Goal: Check status

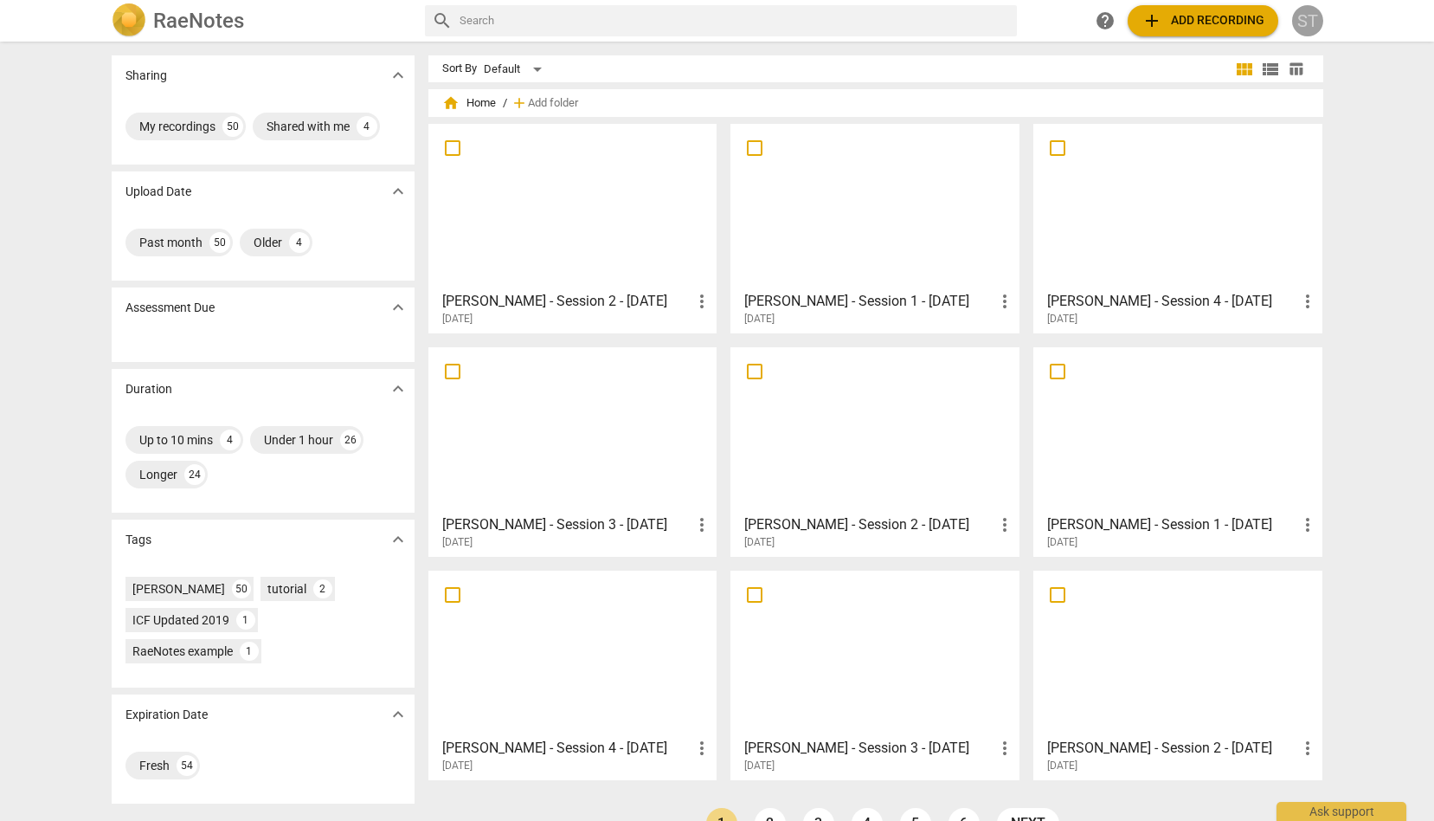
click at [1312, 23] on div "ST" at bounding box center [1307, 20] width 31 height 31
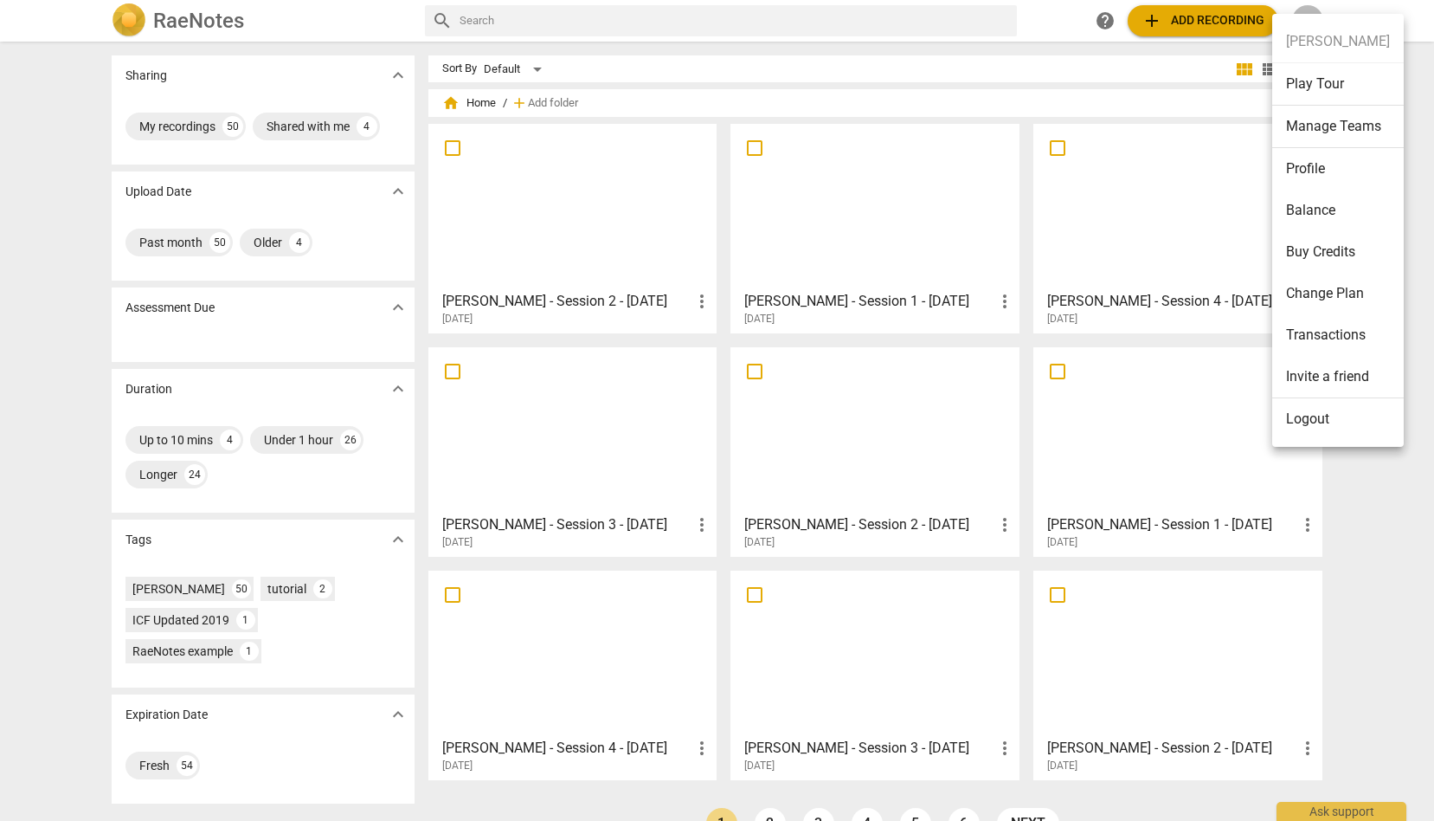
click at [1320, 209] on li "Balance" at bounding box center [1339, 211] width 132 height 42
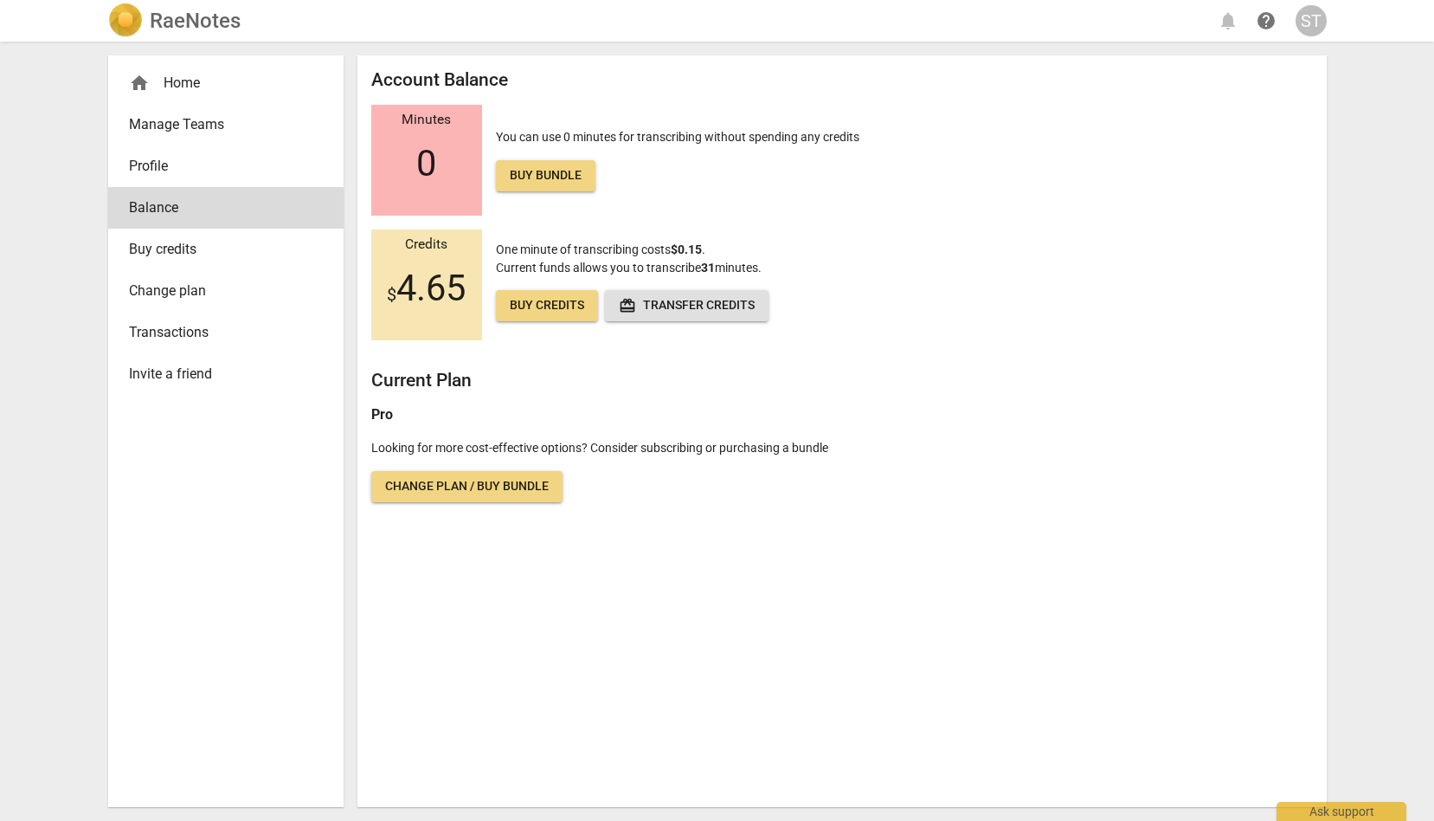
click at [1318, 20] on div "ST" at bounding box center [1311, 20] width 31 height 31
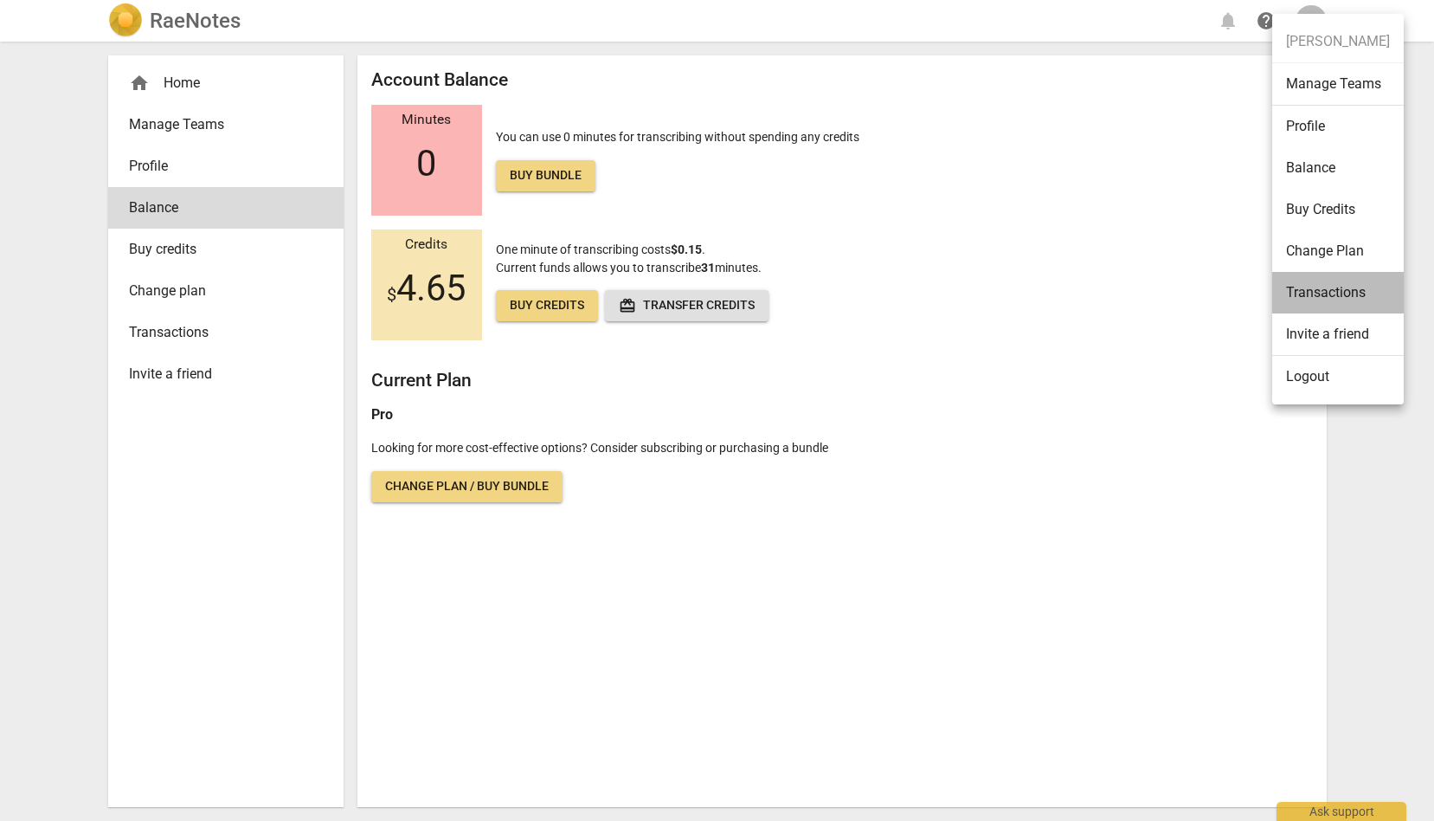
click at [1326, 299] on li "Transactions" at bounding box center [1339, 293] width 132 height 42
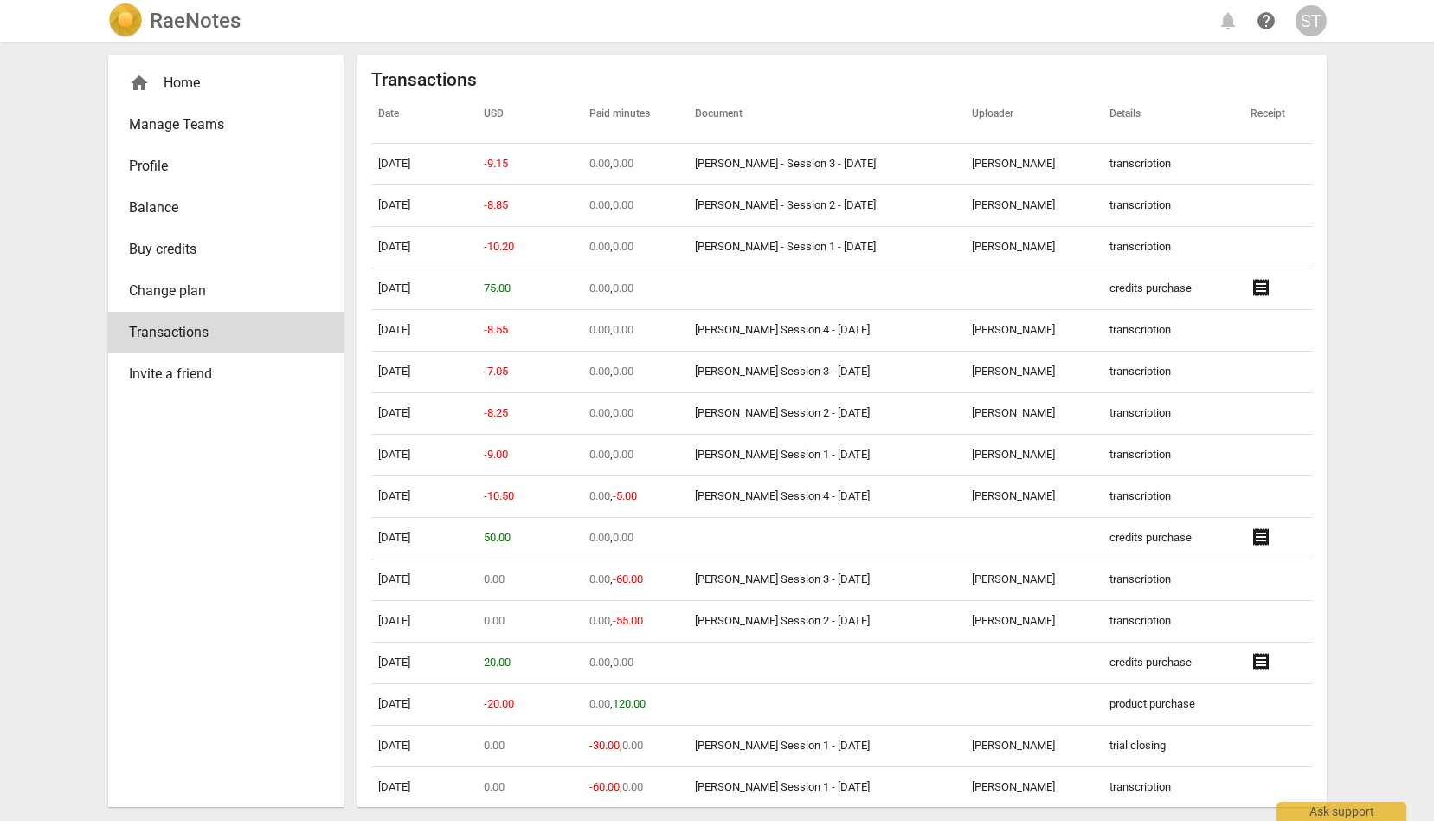
scroll to position [1798, 0]
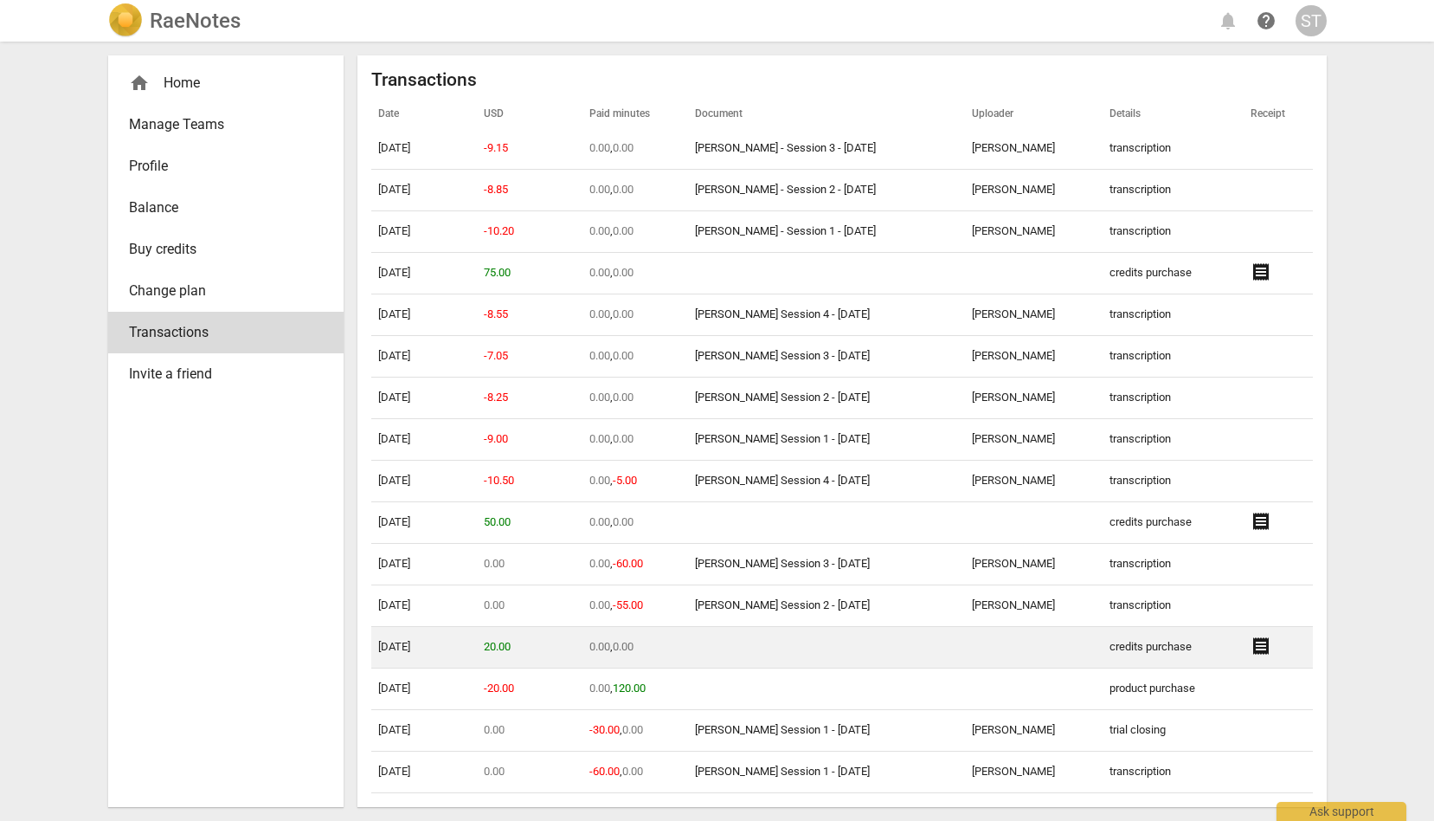
click at [1262, 649] on span "receipt" at bounding box center [1261, 645] width 21 height 21
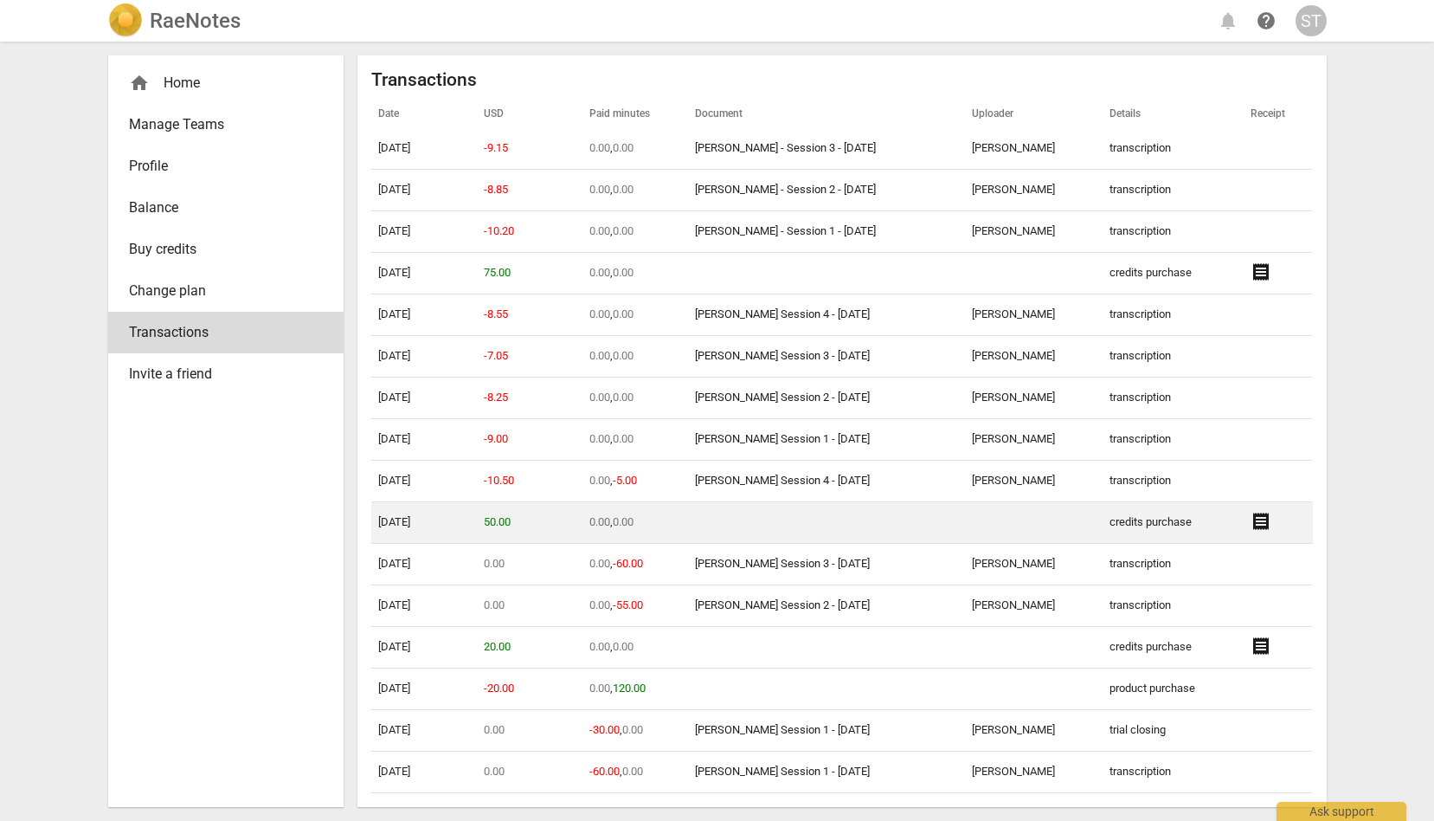
click at [1262, 519] on span "receipt" at bounding box center [1261, 521] width 21 height 21
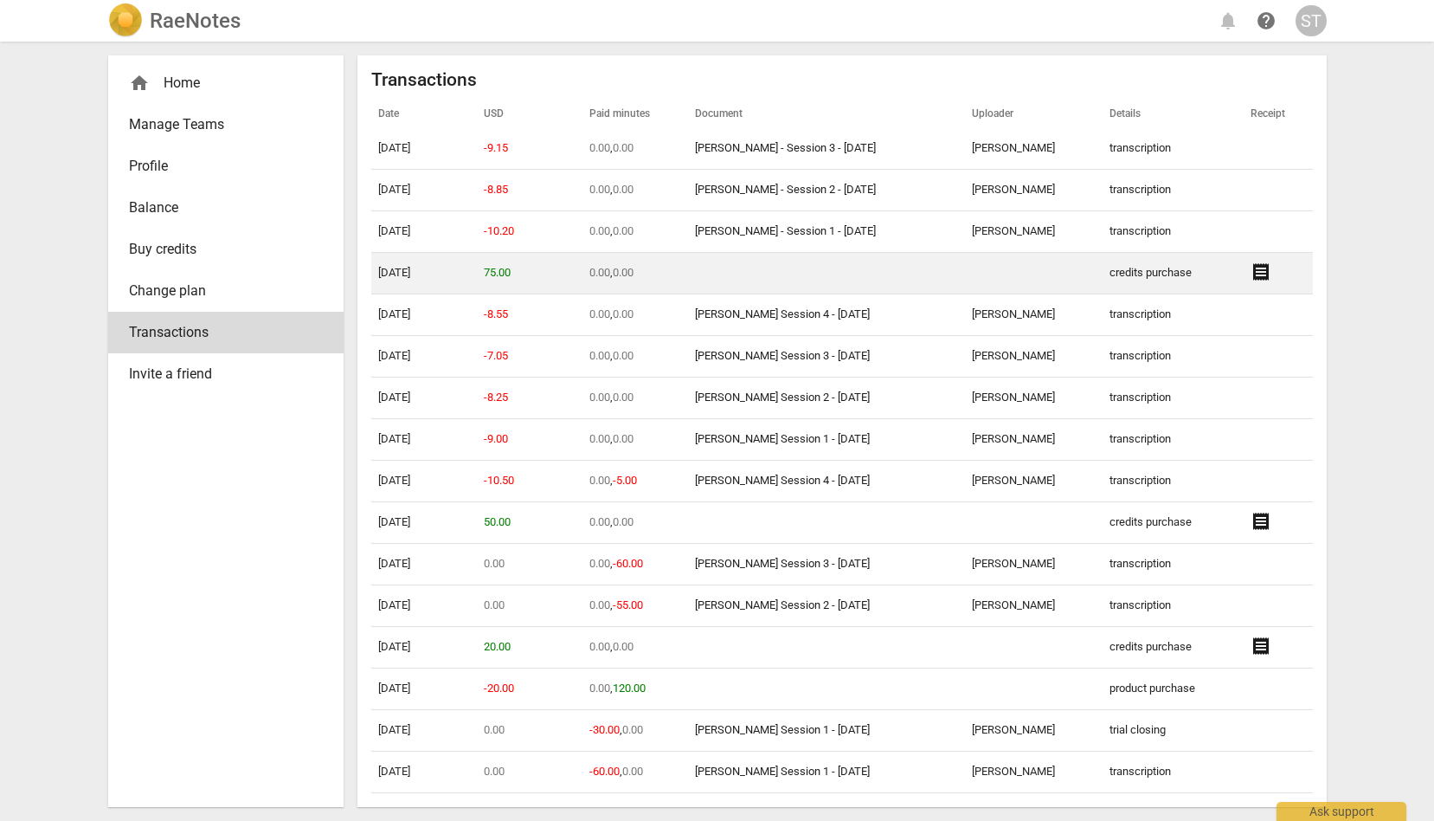
click at [1263, 266] on span "receipt" at bounding box center [1261, 271] width 21 height 21
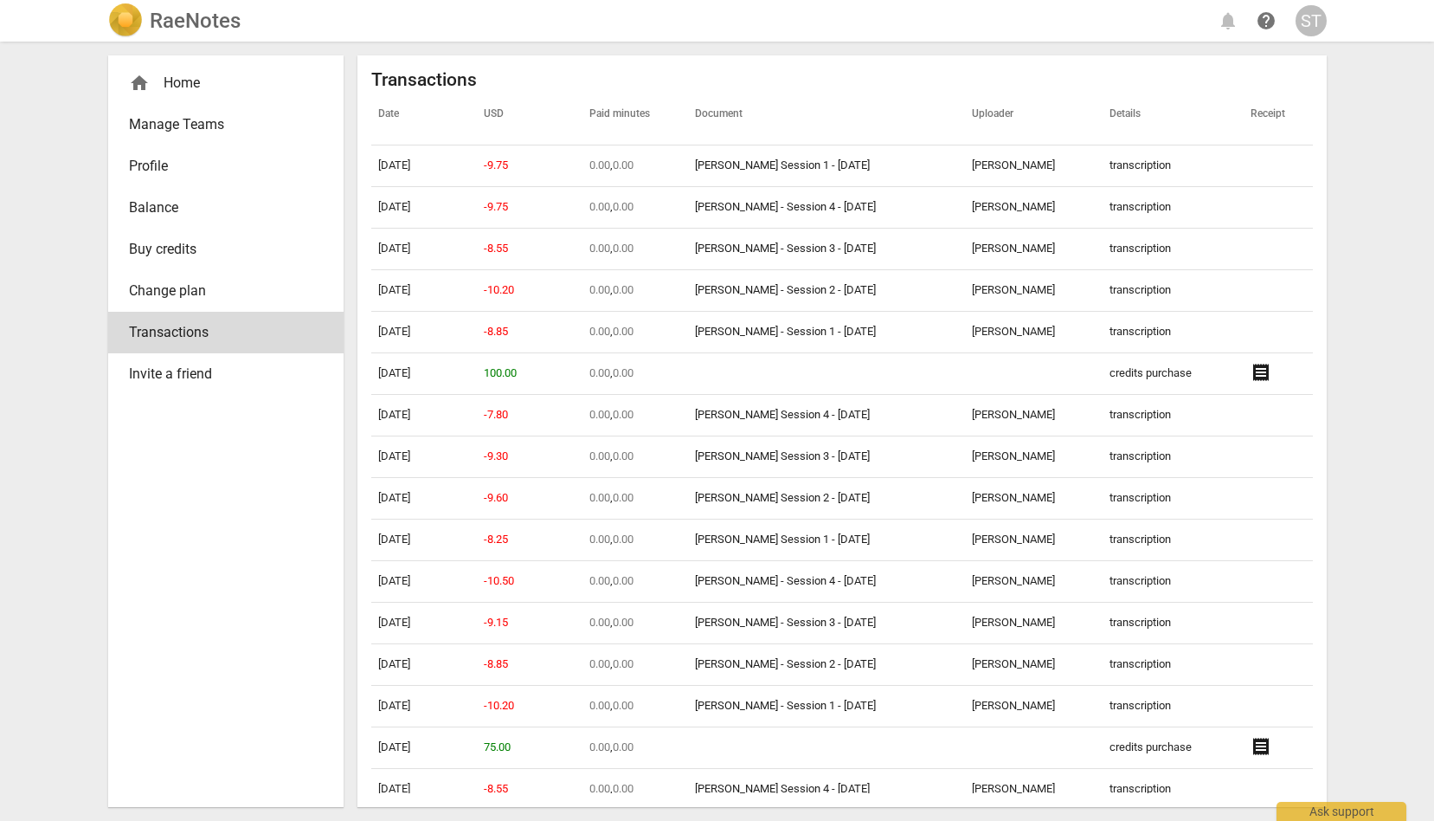
scroll to position [1274, 0]
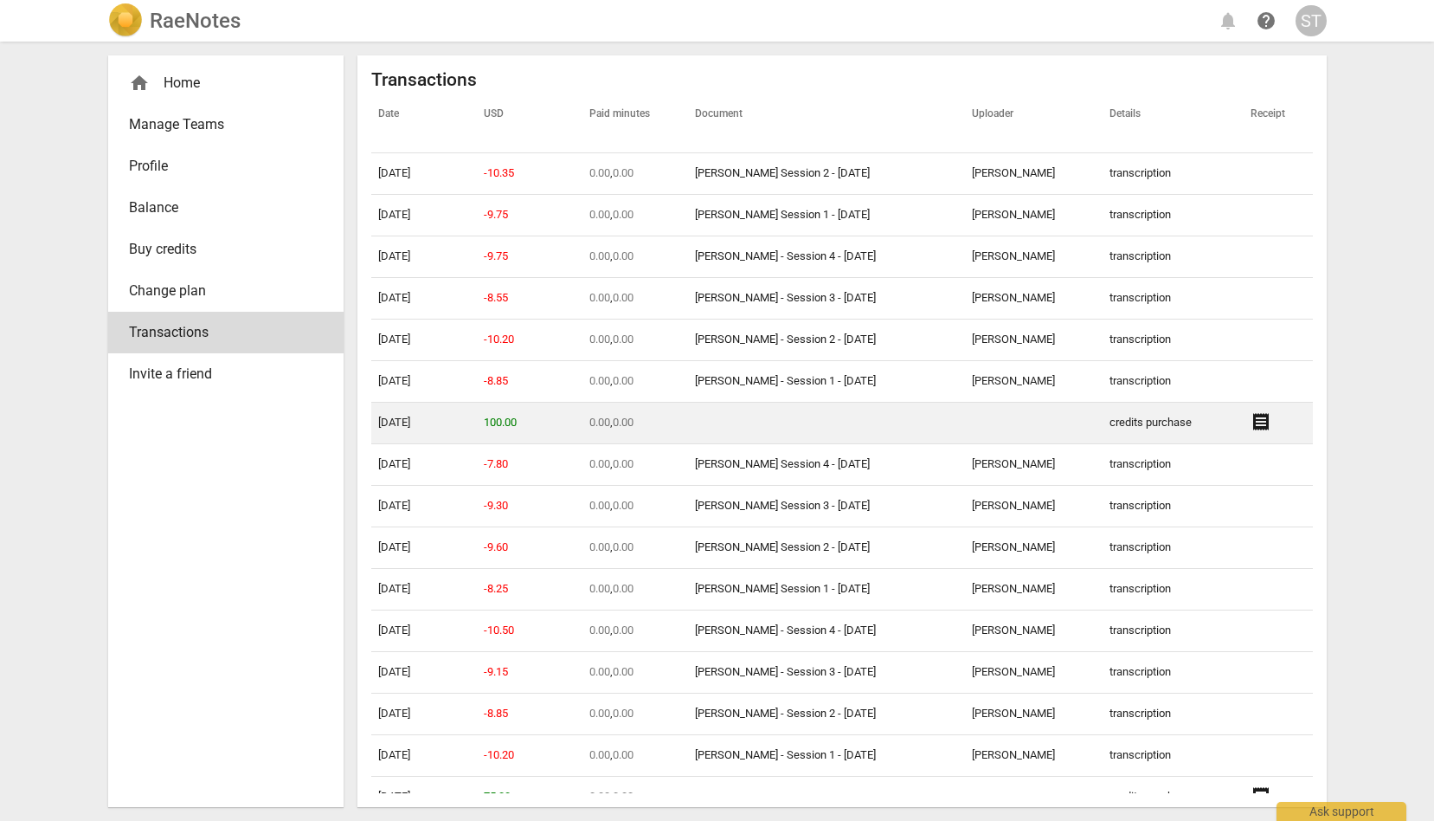
click at [1261, 421] on span "receipt" at bounding box center [1261, 421] width 21 height 21
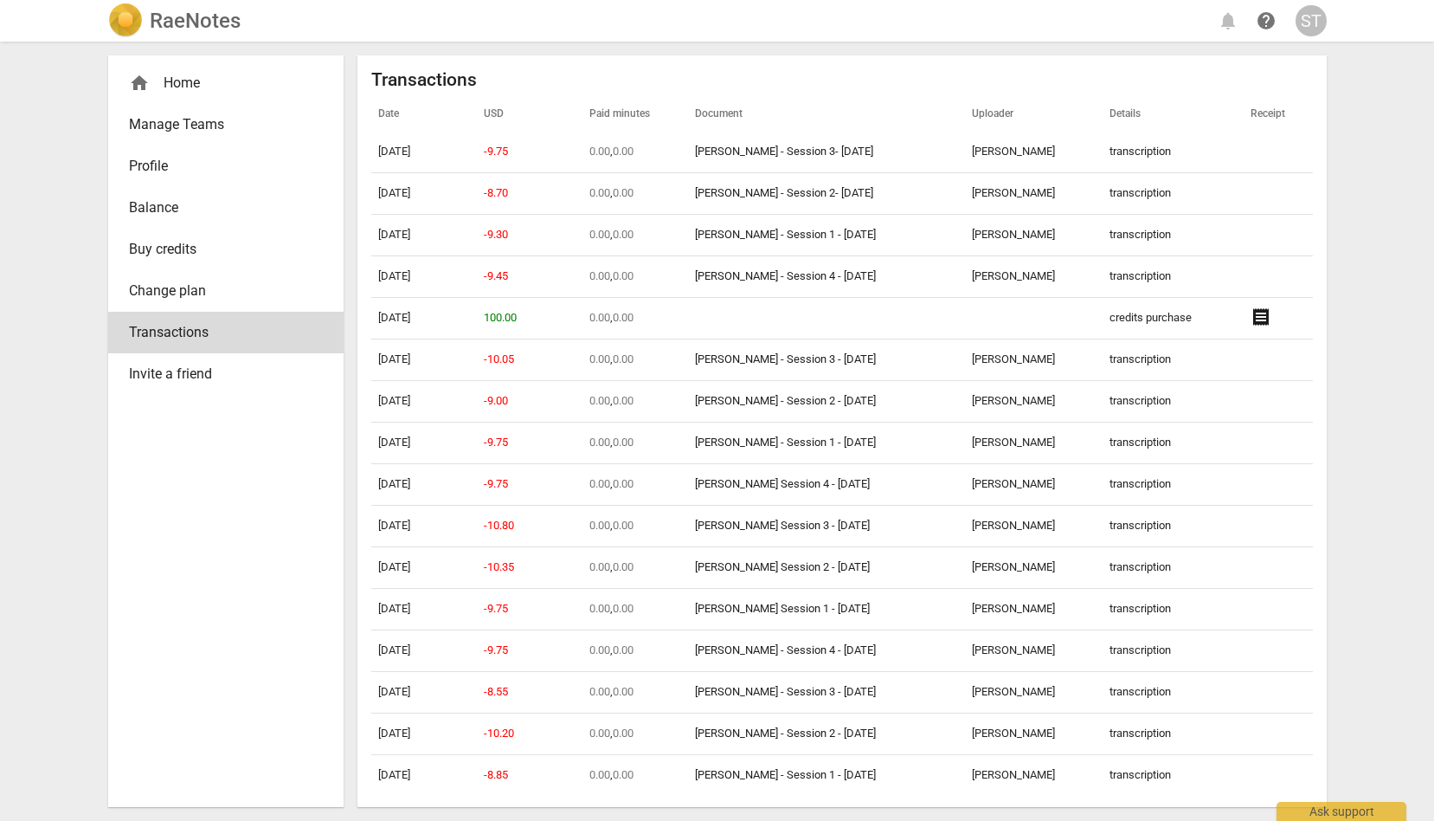
scroll to position [880, 0]
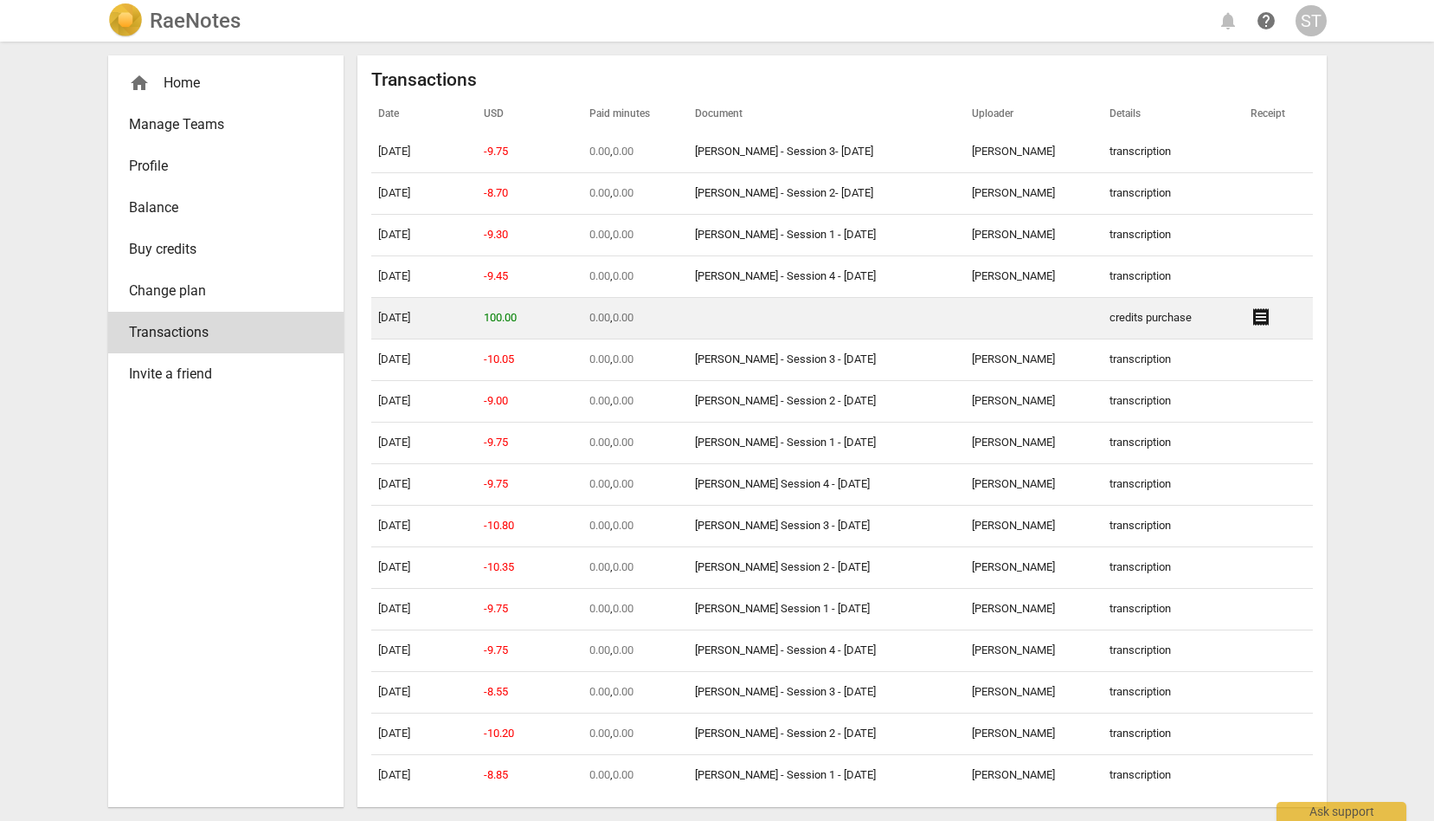
click at [1261, 316] on span "receipt" at bounding box center [1261, 316] width 21 height 21
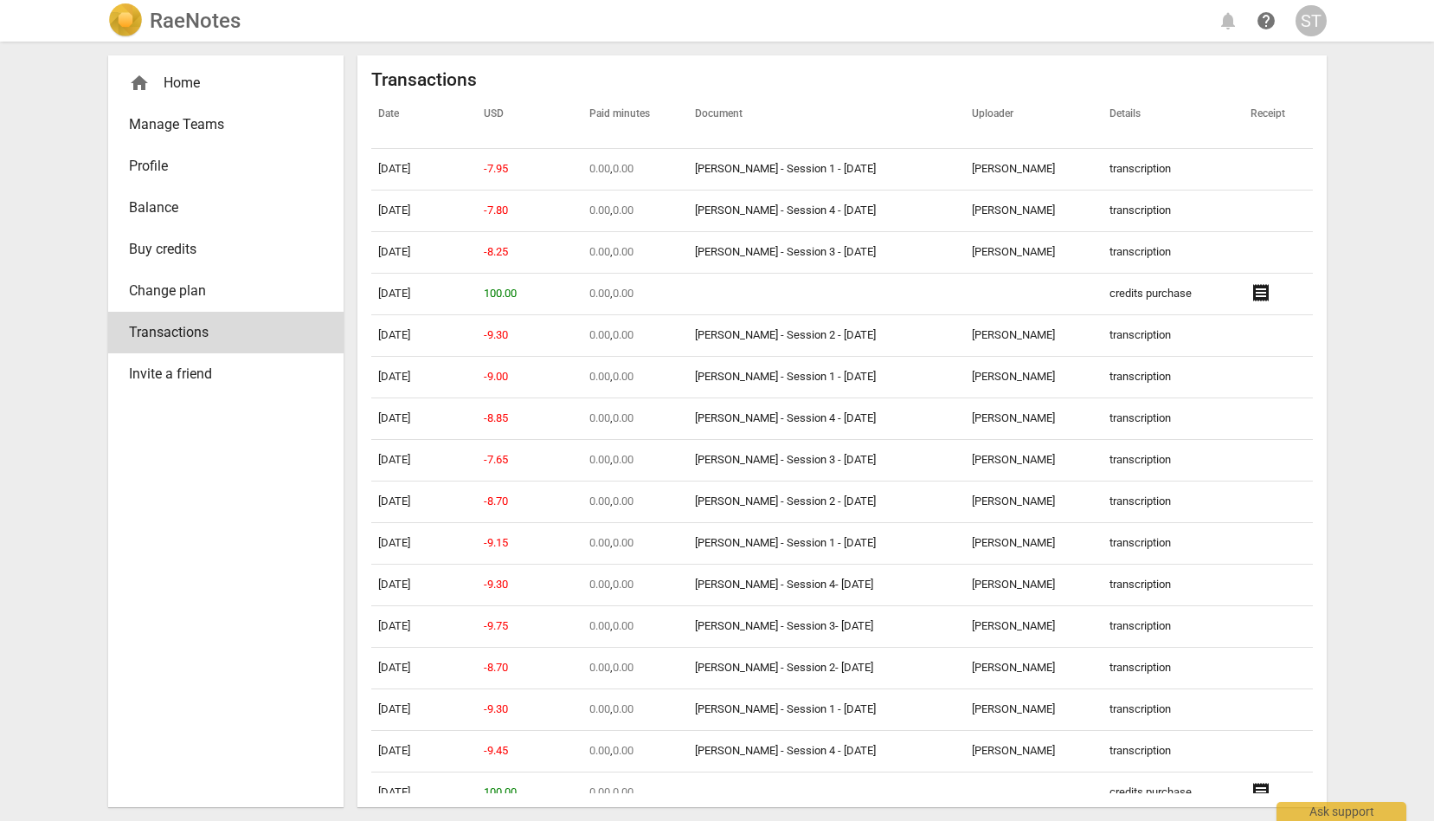
scroll to position [360, 0]
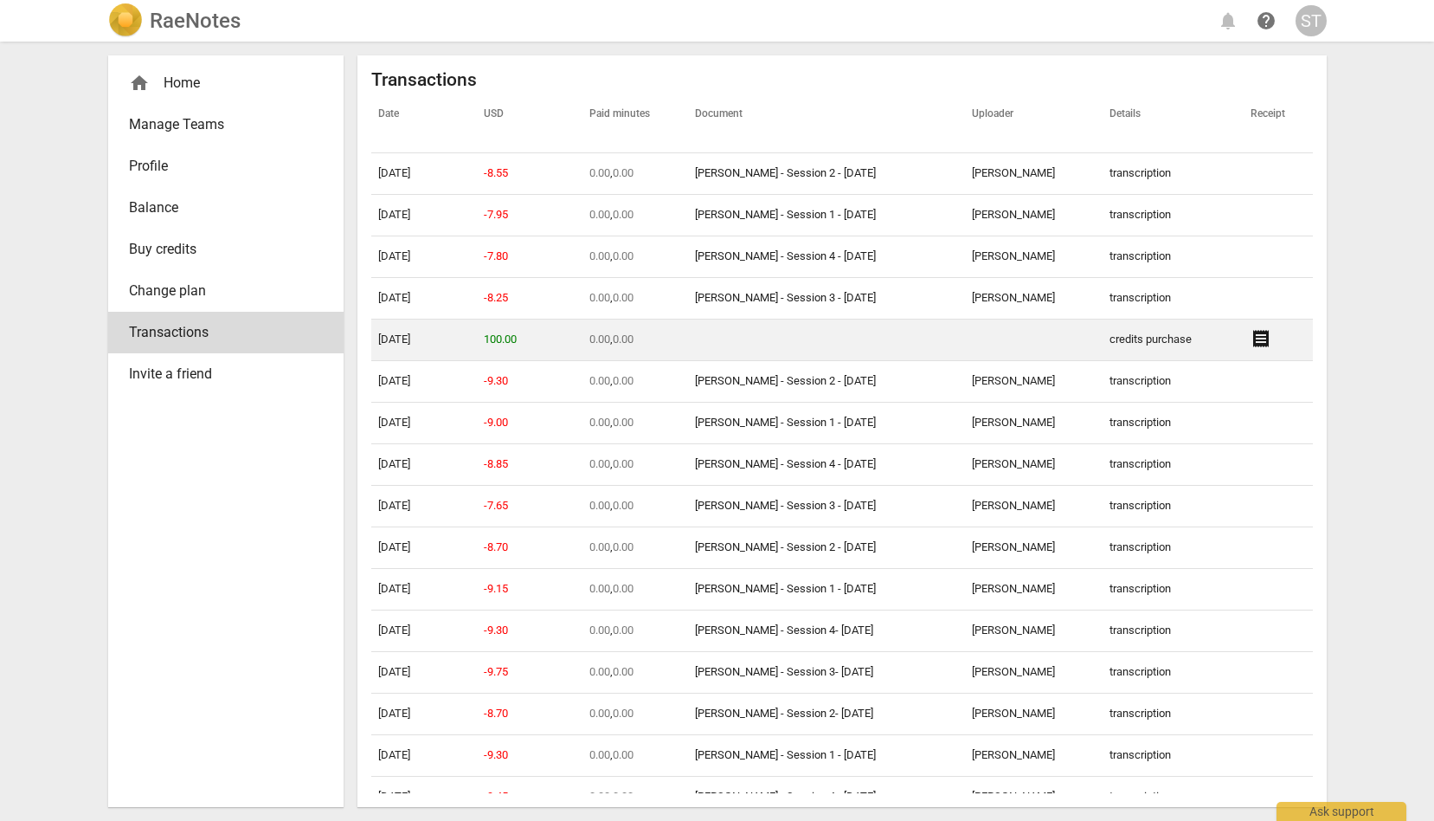
click at [1261, 337] on span "receipt" at bounding box center [1261, 338] width 21 height 21
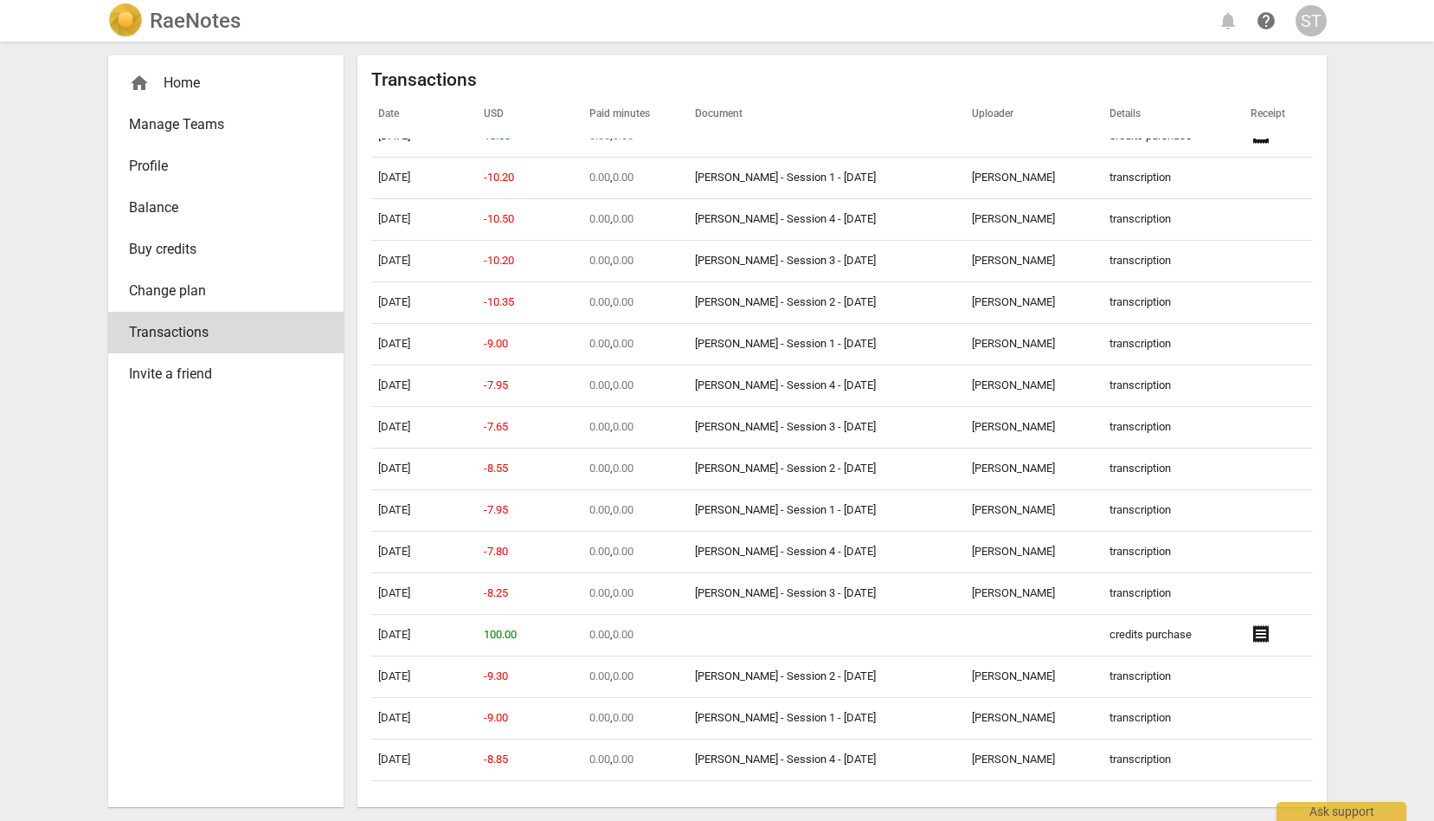
scroll to position [0, 0]
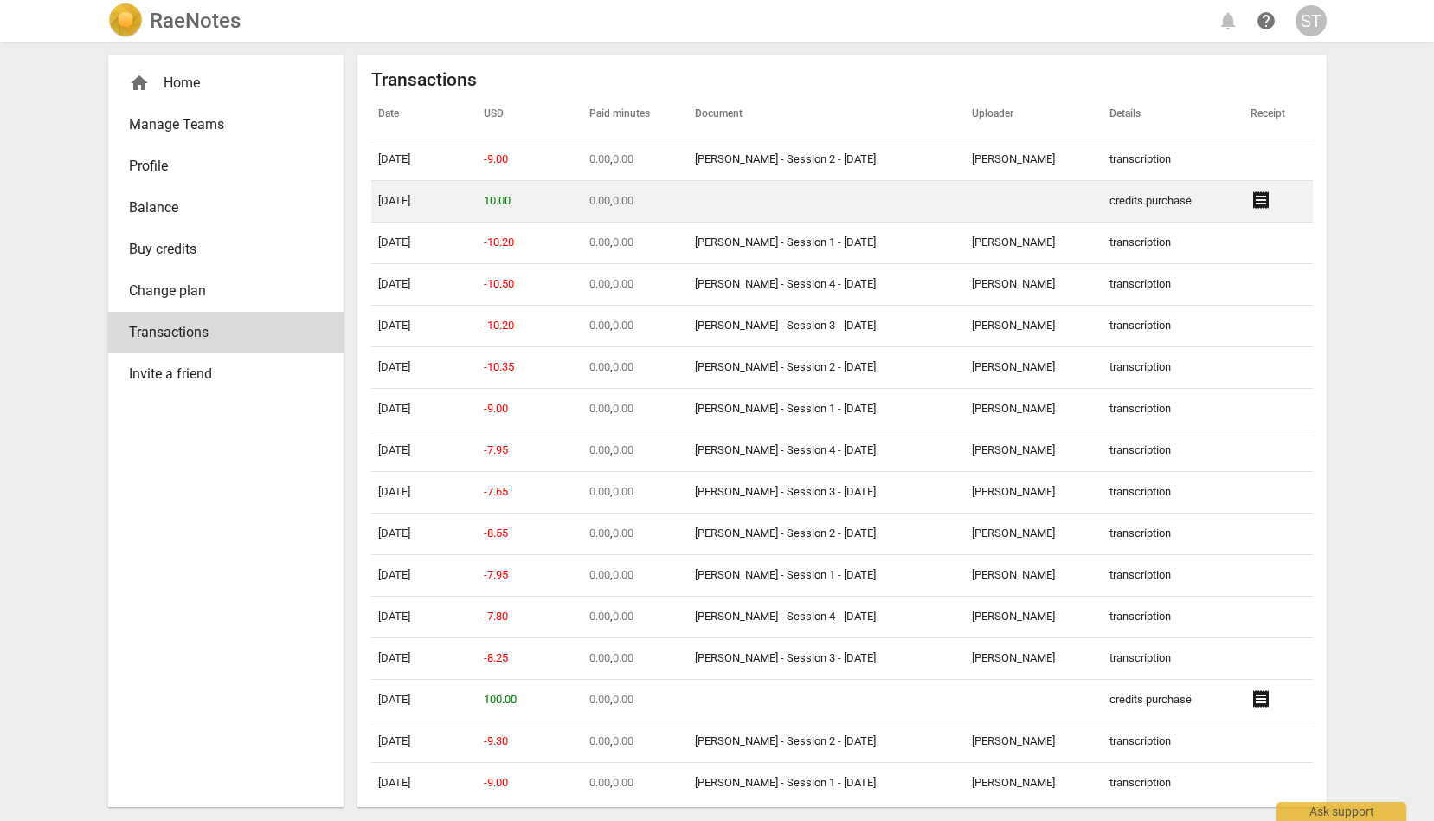
click at [1260, 197] on span "receipt" at bounding box center [1261, 200] width 21 height 21
